Goal: Navigation & Orientation: Find specific page/section

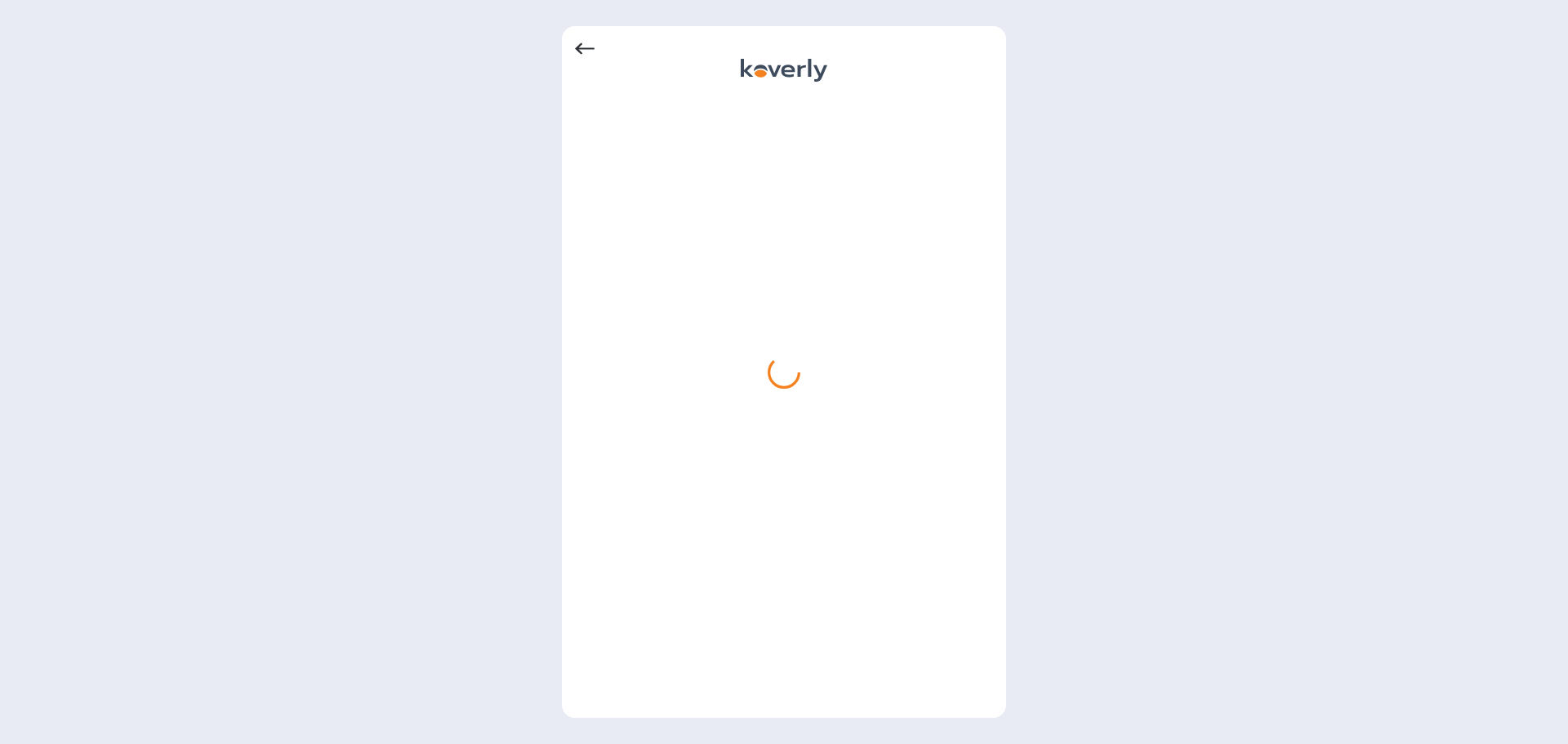
click at [581, 16] on div at bounding box center [784, 372] width 1568 height 744
click at [585, 49] on icon at bounding box center [585, 49] width 20 height 11
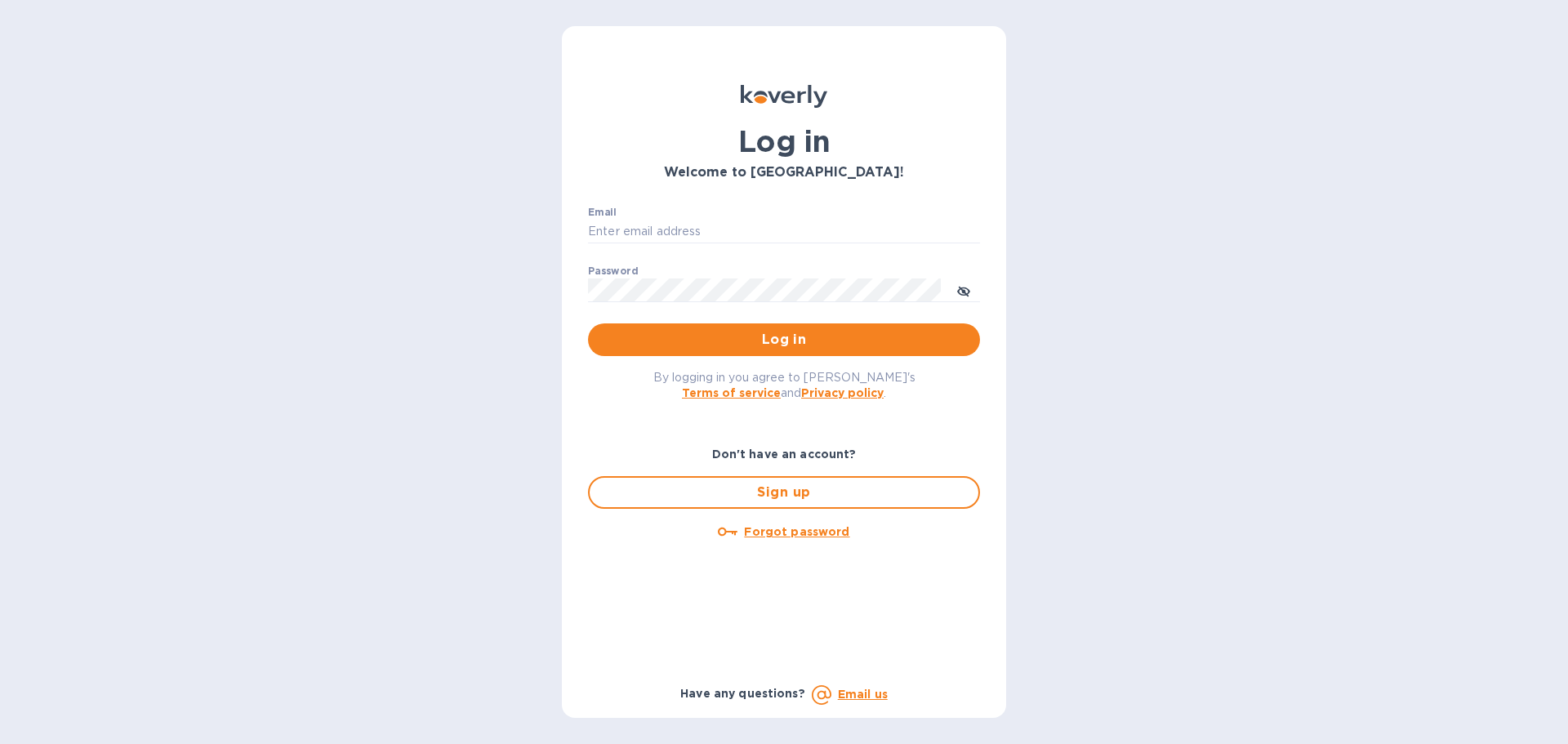
type input "[PERSON_NAME][EMAIL_ADDRESS][DOMAIN_NAME]"
click at [662, 320] on p "​" at bounding box center [784, 314] width 392 height 19
click at [661, 337] on span "Log in" at bounding box center [784, 339] width 366 height 20
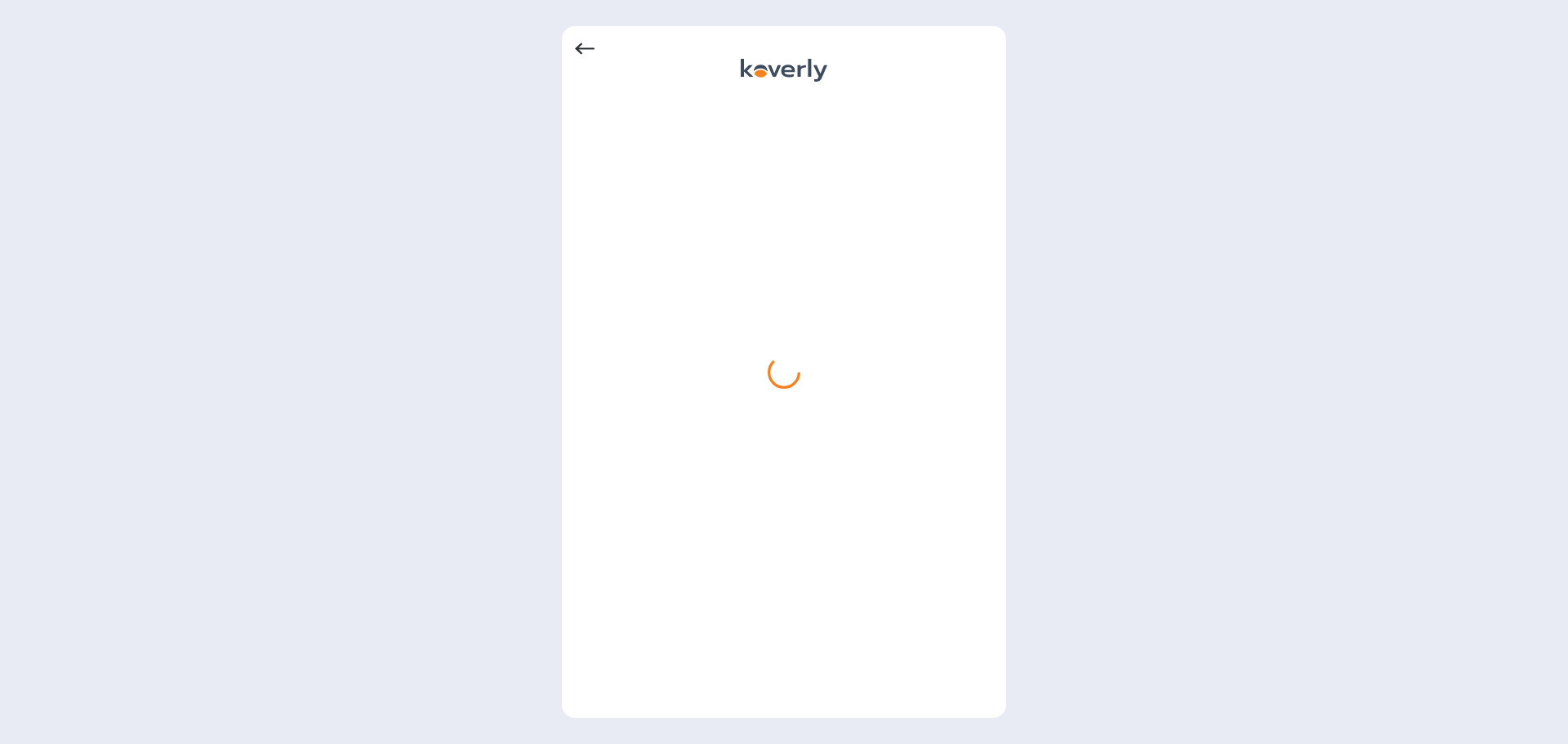
click at [581, 54] on icon at bounding box center [585, 49] width 20 height 11
